Goal: Learn about a topic

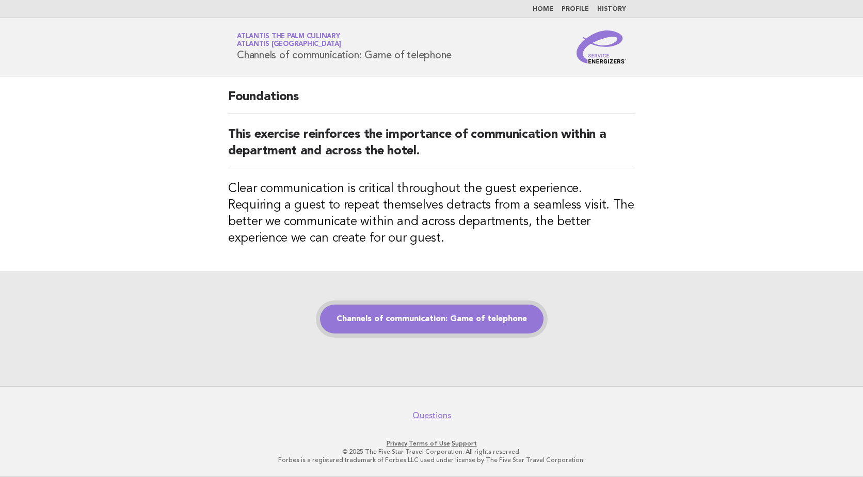
click at [456, 333] on link "Channels of communication: Game of telephone" at bounding box center [432, 319] width 224 height 29
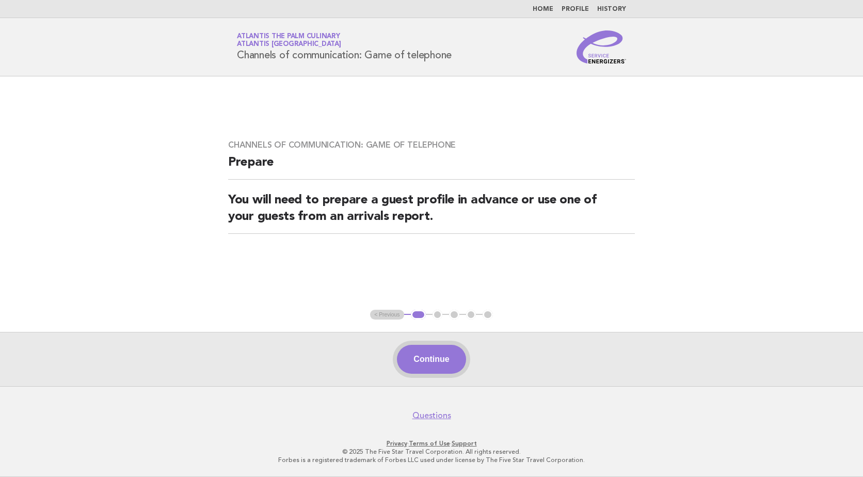
click at [436, 360] on button "Continue" at bounding box center [431, 359] width 69 height 29
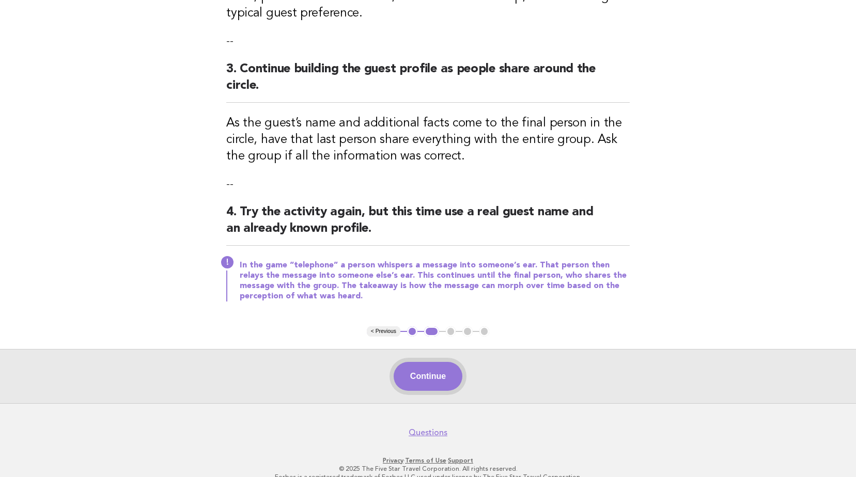
click at [440, 362] on button "Continue" at bounding box center [427, 376] width 69 height 29
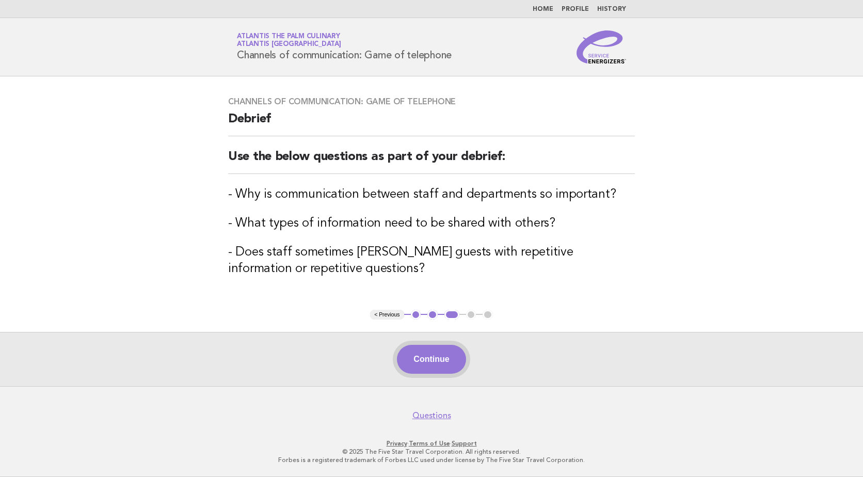
click at [440, 361] on button "Continue" at bounding box center [431, 359] width 69 height 29
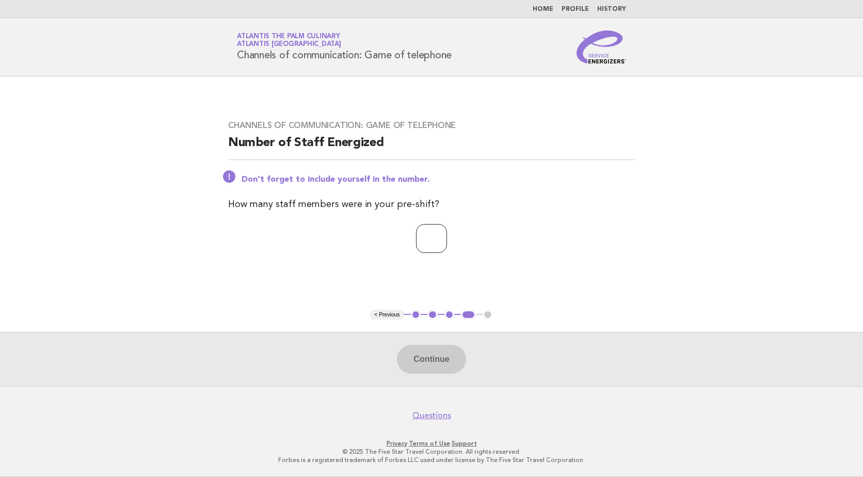
click at [433, 242] on input "number" at bounding box center [431, 238] width 31 height 29
type input "**"
click at [446, 356] on button "Continue" at bounding box center [431, 359] width 69 height 29
